Goal: Book appointment/travel/reservation

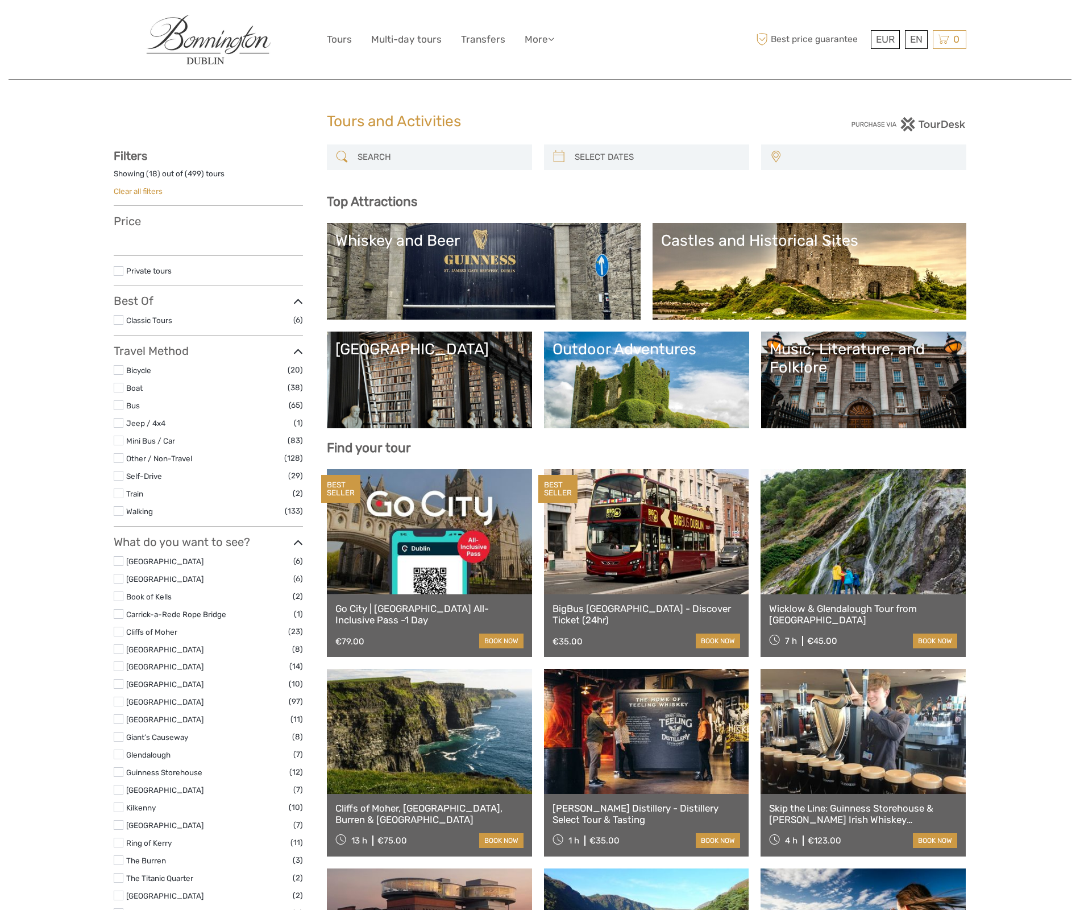
select select
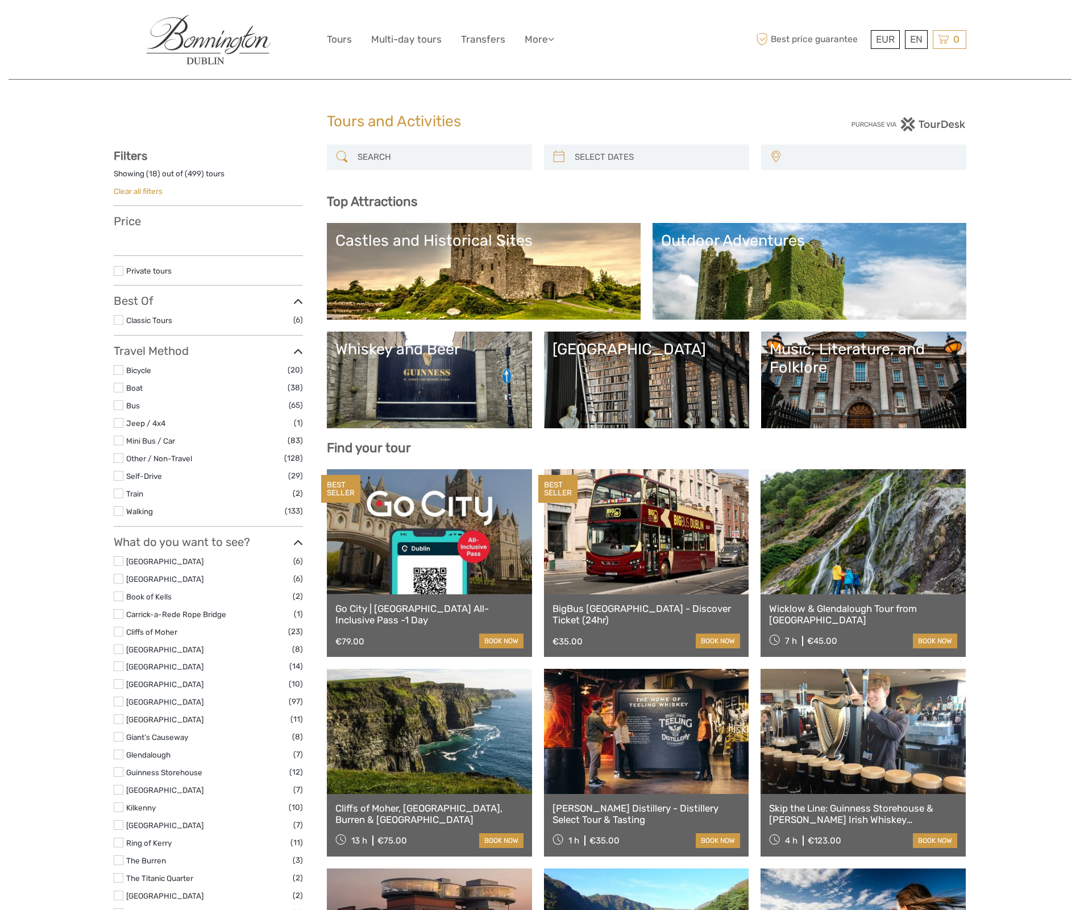
select select
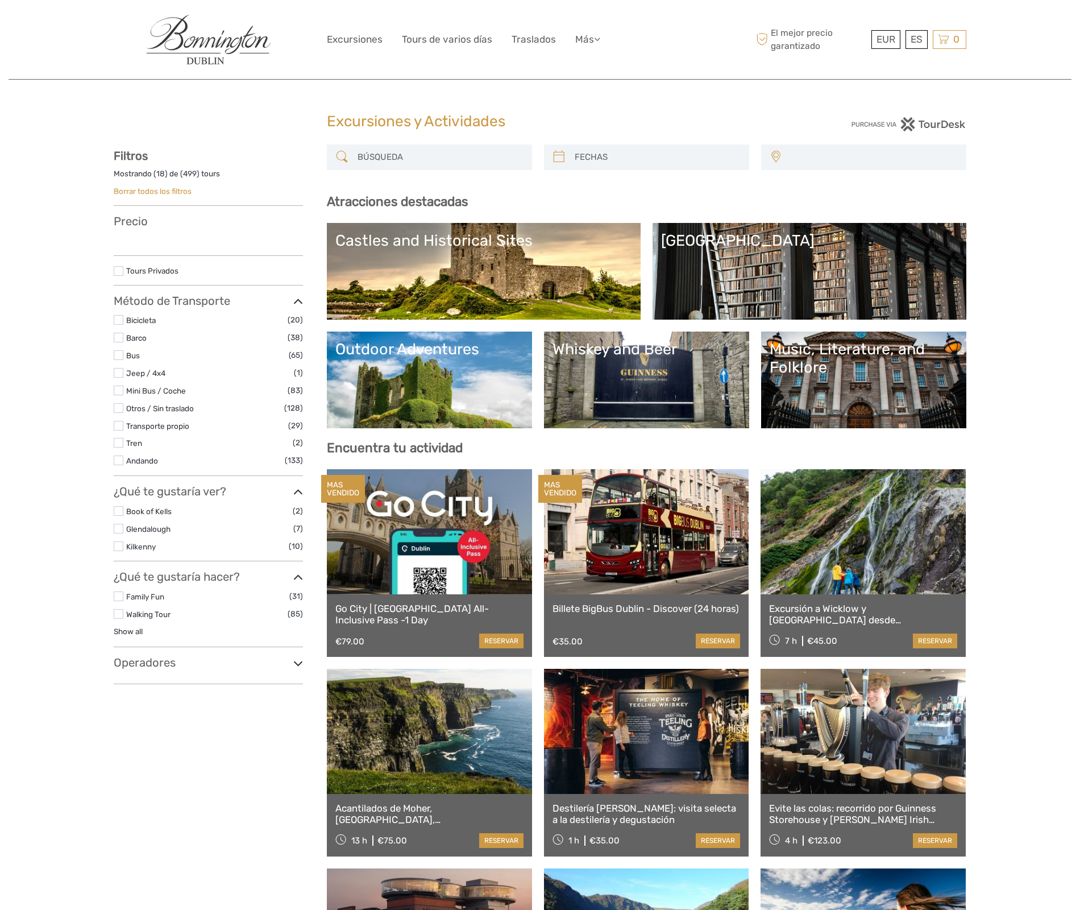
select select
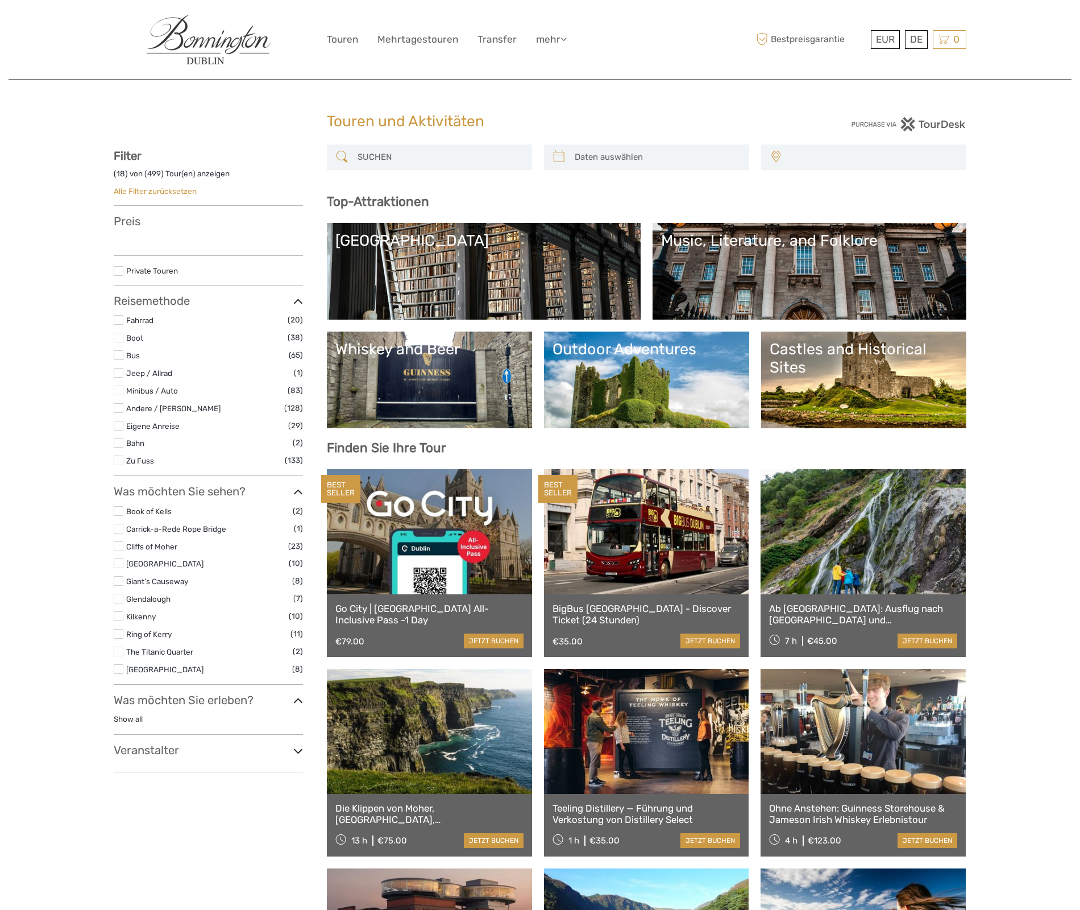
select select
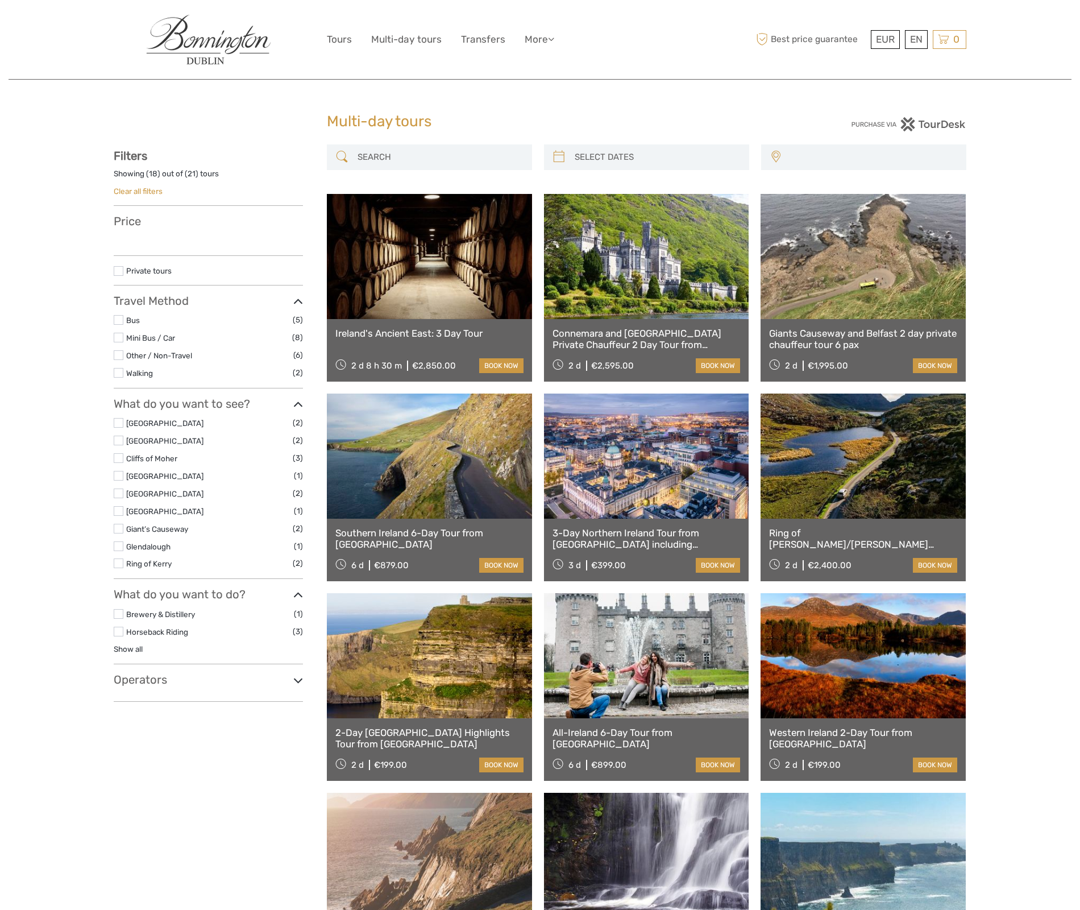
select select
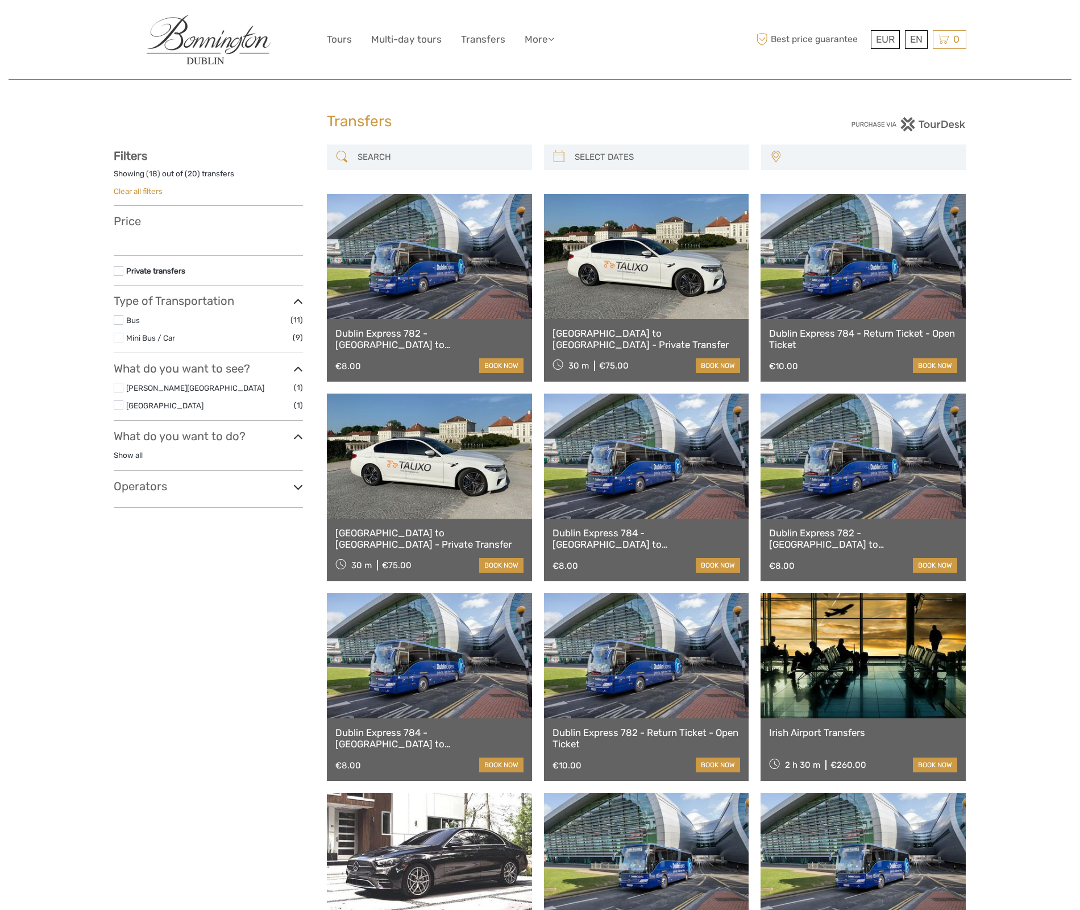
select select
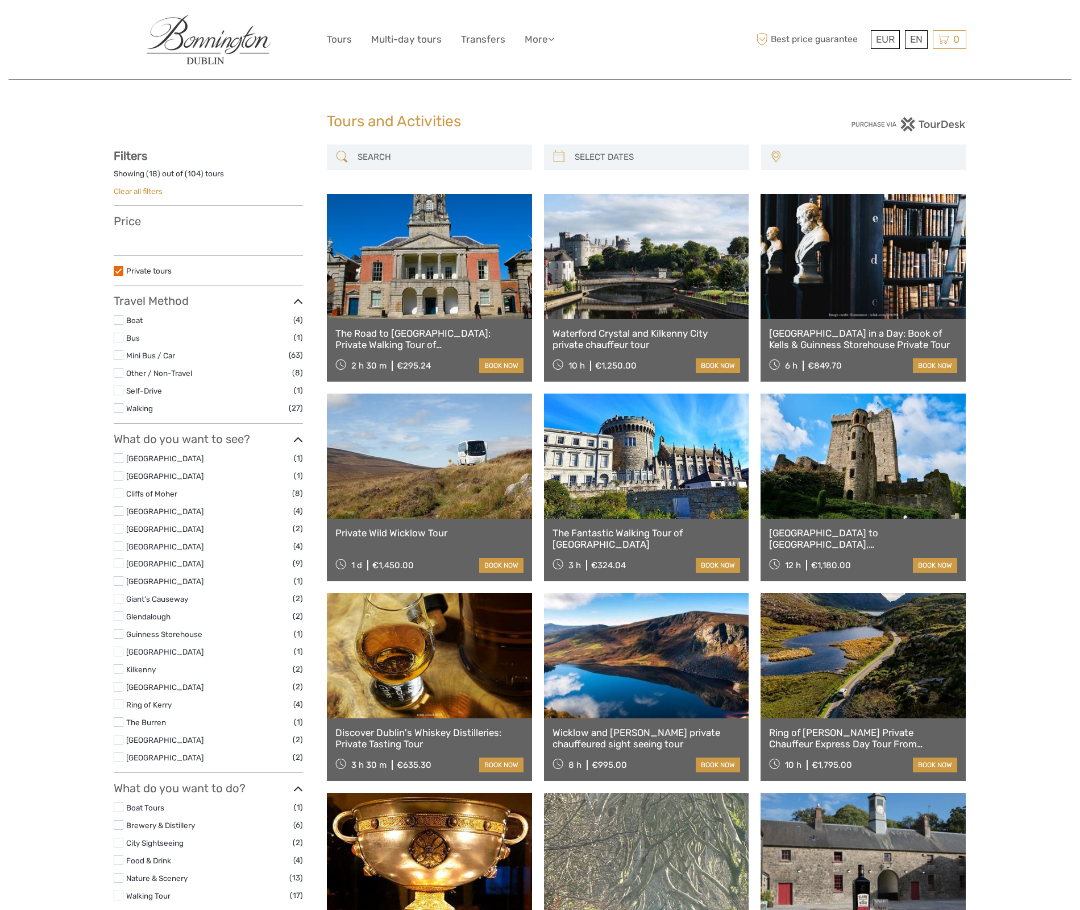
select select
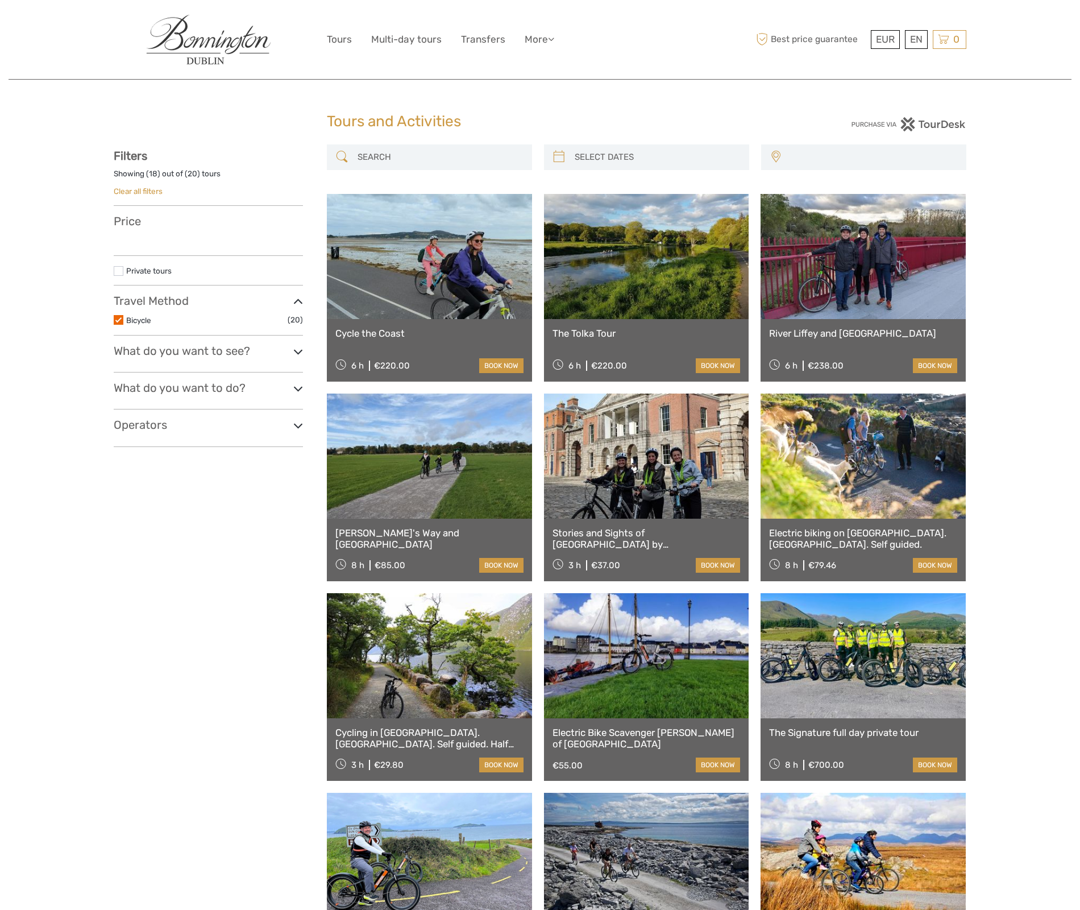
select select
